Goal: Obtain resource: Download file/media

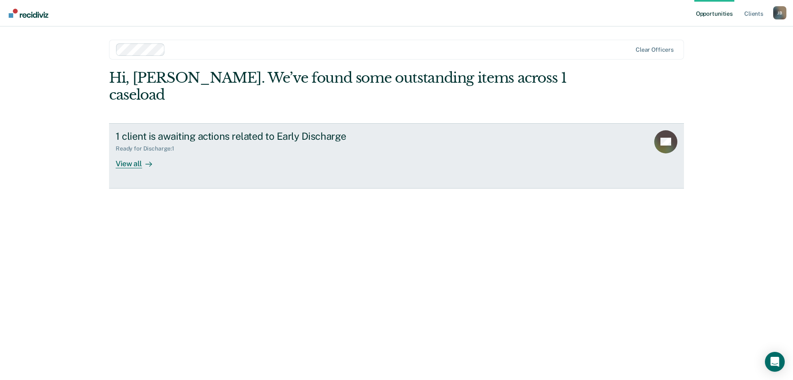
click at [219, 142] on div "Ready for Discharge : 1" at bounding box center [261, 147] width 290 height 10
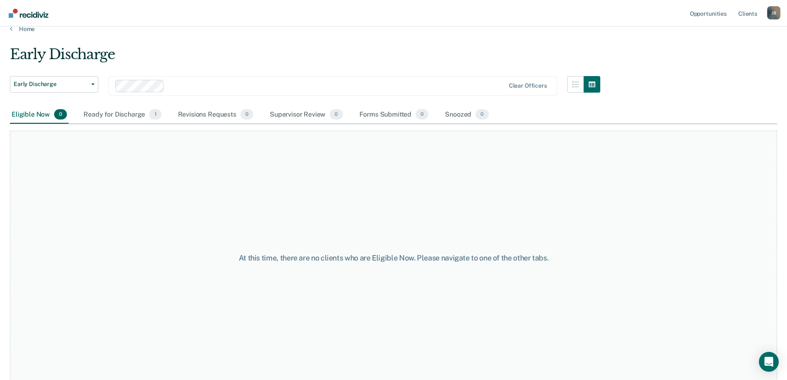
scroll to position [16, 0]
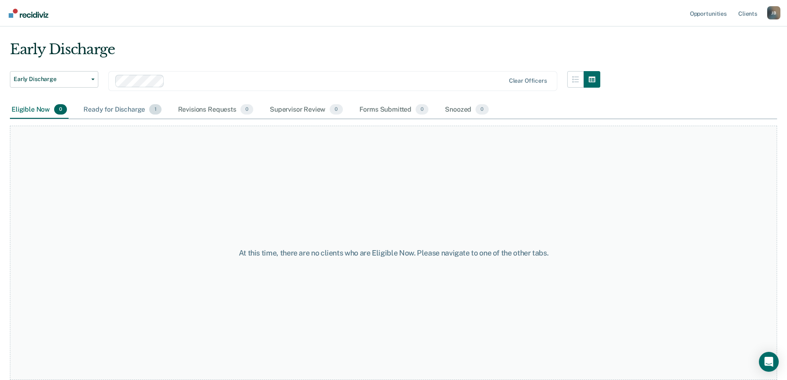
click at [123, 110] on div "Ready for Discharge 1" at bounding box center [122, 110] width 81 height 18
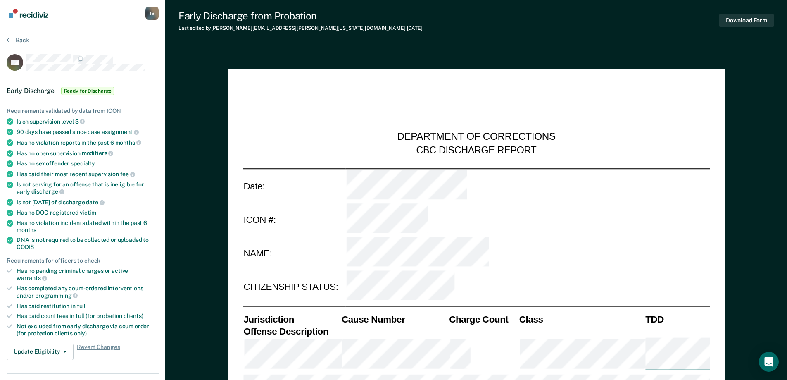
click at [91, 90] on span "Ready for Discharge" at bounding box center [88, 91] width 54 height 8
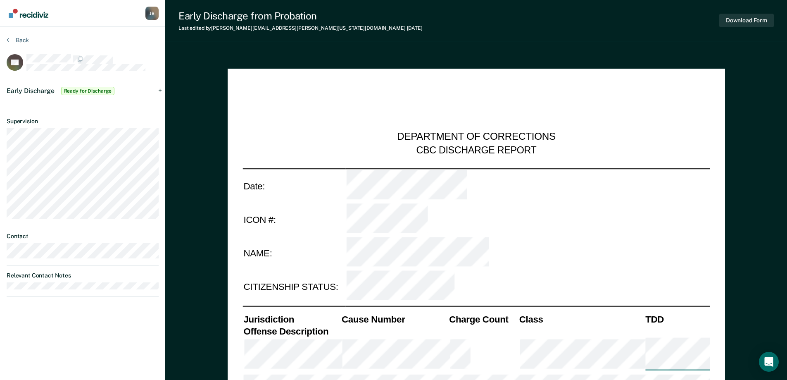
click at [159, 90] on div "Early Discharge Ready for Discharge" at bounding box center [82, 91] width 165 height 26
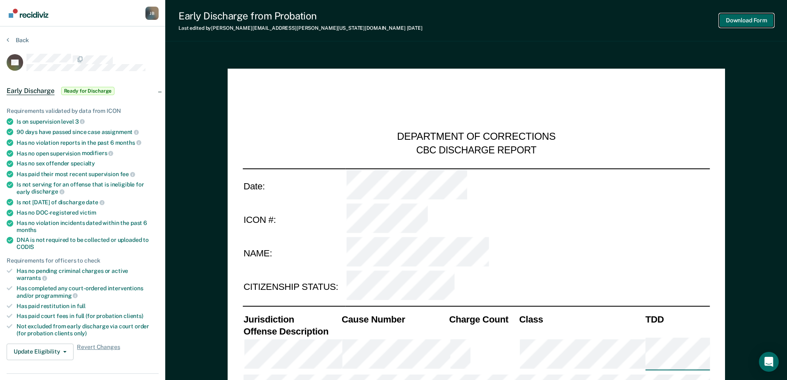
click at [747, 21] on button "Download Form" at bounding box center [746, 21] width 55 height 14
type textarea "x"
click at [12, 40] on button "Back" at bounding box center [18, 39] width 22 height 7
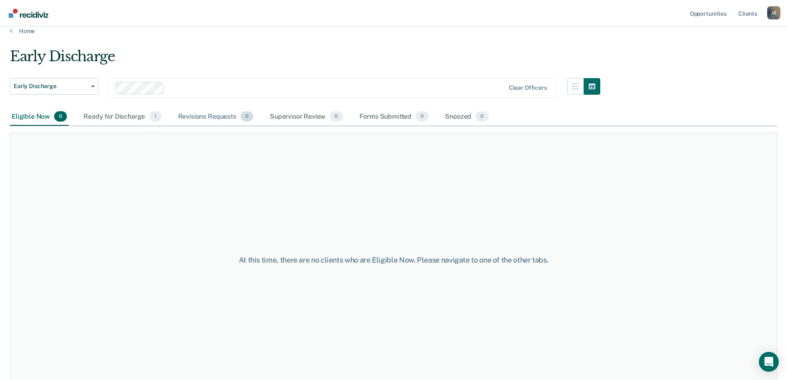
scroll to position [16, 0]
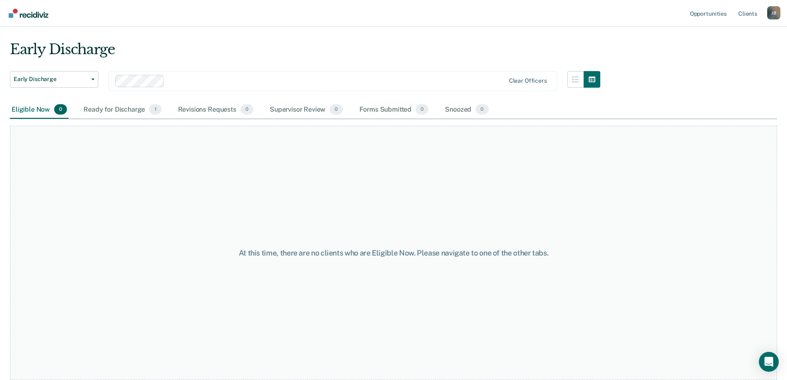
click at [119, 111] on div "Ready for Discharge 1" at bounding box center [122, 110] width 81 height 18
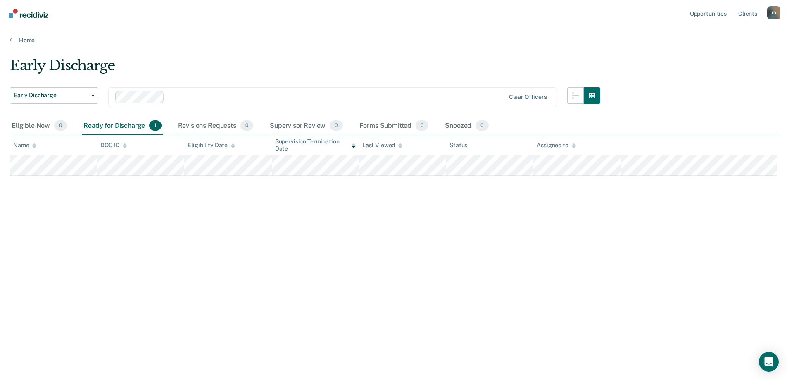
scroll to position [0, 0]
click at [302, 124] on div "Supervisor Review 0" at bounding box center [306, 126] width 76 height 18
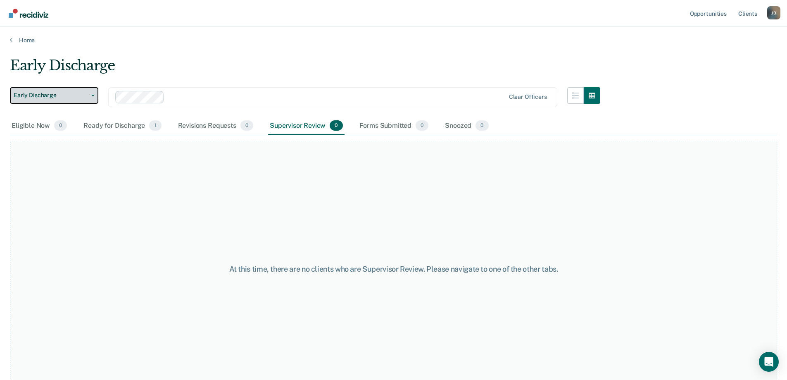
click at [90, 95] on span "button" at bounding box center [91, 96] width 7 height 2
click at [112, 129] on div "Ready for Discharge 1" at bounding box center [122, 126] width 81 height 18
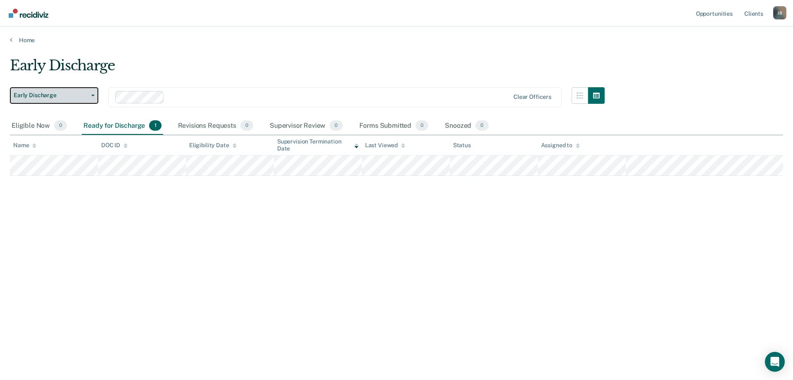
click at [93, 94] on button "Early Discharge" at bounding box center [54, 95] width 88 height 17
click at [93, 95] on icon "button" at bounding box center [92, 96] width 3 height 2
click at [26, 39] on link "Home" at bounding box center [396, 39] width 773 height 7
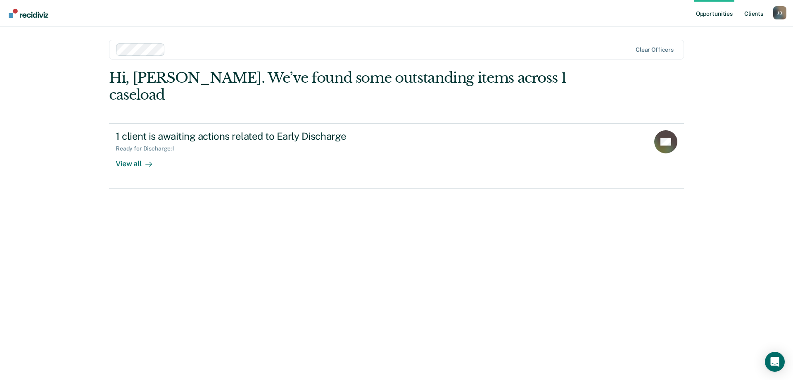
click at [752, 8] on link "Client s" at bounding box center [754, 13] width 22 height 26
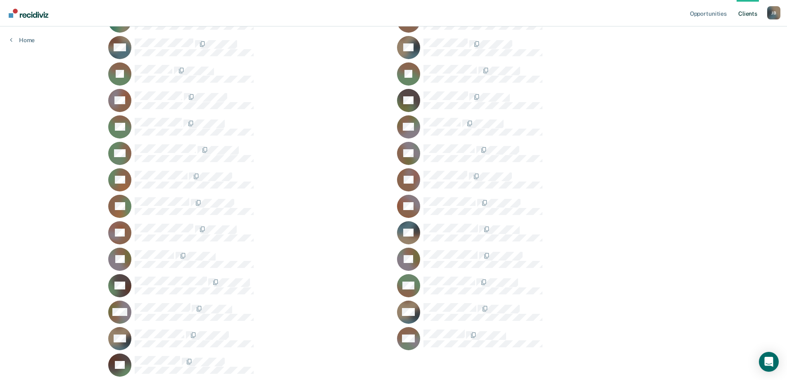
scroll to position [435, 0]
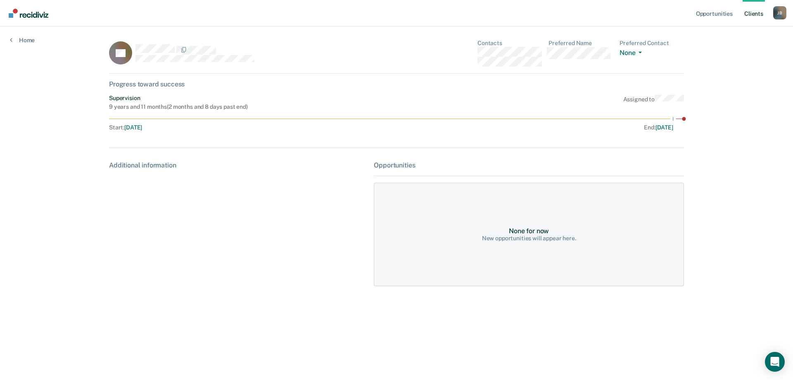
click at [754, 12] on link "Client s" at bounding box center [754, 13] width 22 height 26
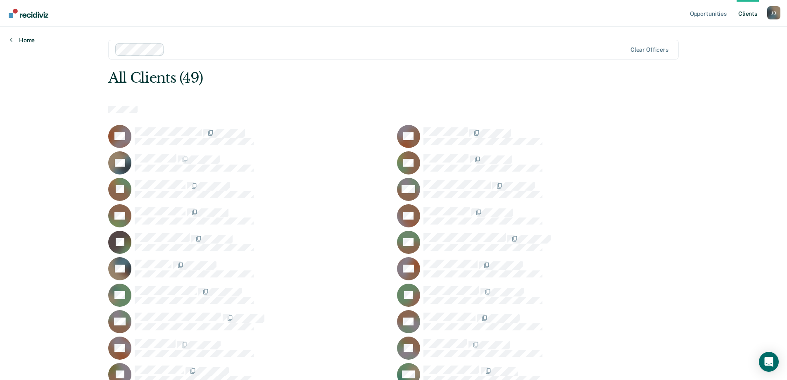
click at [24, 40] on link "Home" at bounding box center [22, 39] width 25 height 7
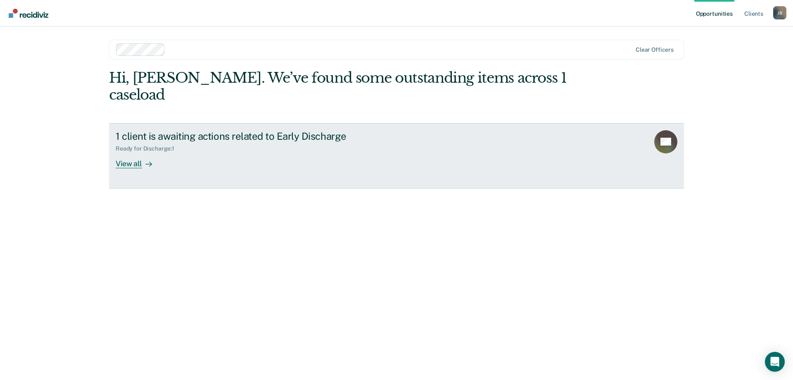
click at [142, 145] on div "Ready for Discharge : 1" at bounding box center [148, 148] width 65 height 7
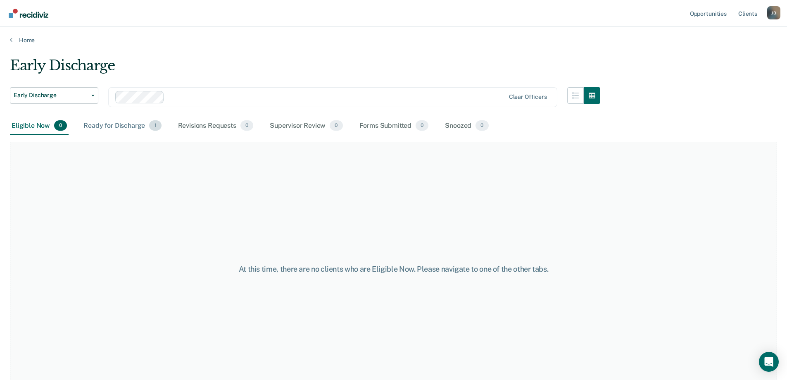
click at [123, 126] on div "Ready for Discharge 1" at bounding box center [122, 126] width 81 height 18
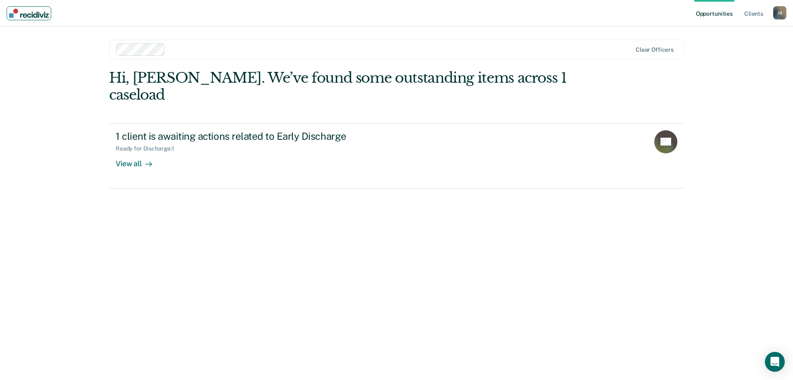
click at [38, 15] on img "Main navigation" at bounding box center [29, 13] width 40 height 9
click at [782, 13] on div "[PERSON_NAME]" at bounding box center [779, 12] width 13 height 13
click at [740, 43] on link "How it works" at bounding box center [747, 43] width 67 height 7
